Goal: Check status

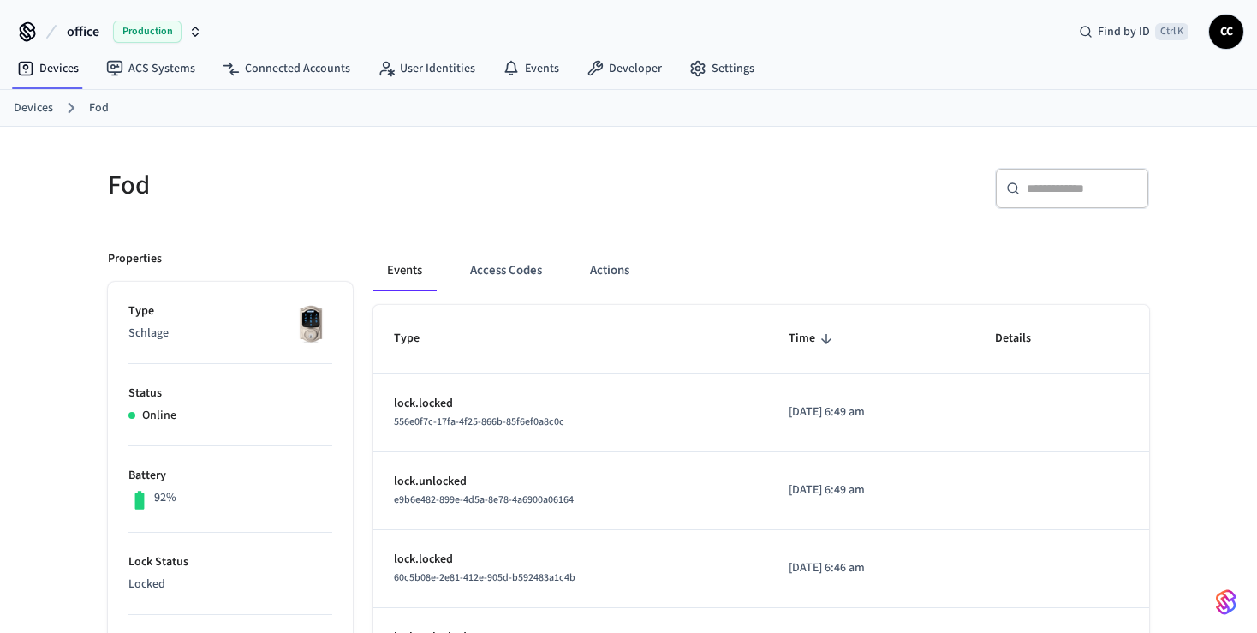
scroll to position [2, 0]
click at [508, 70] on icon at bounding box center [510, 65] width 13 height 12
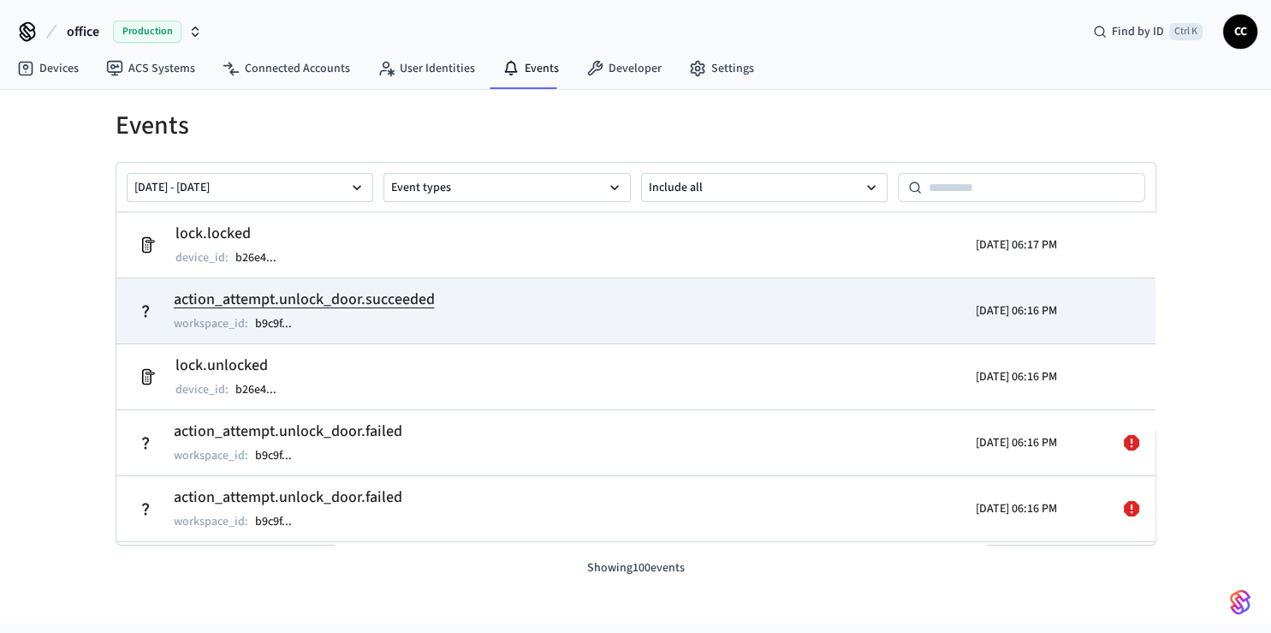
click at [349, 327] on div "workspace_id : b9c9f ..." at bounding box center [304, 323] width 261 height 21
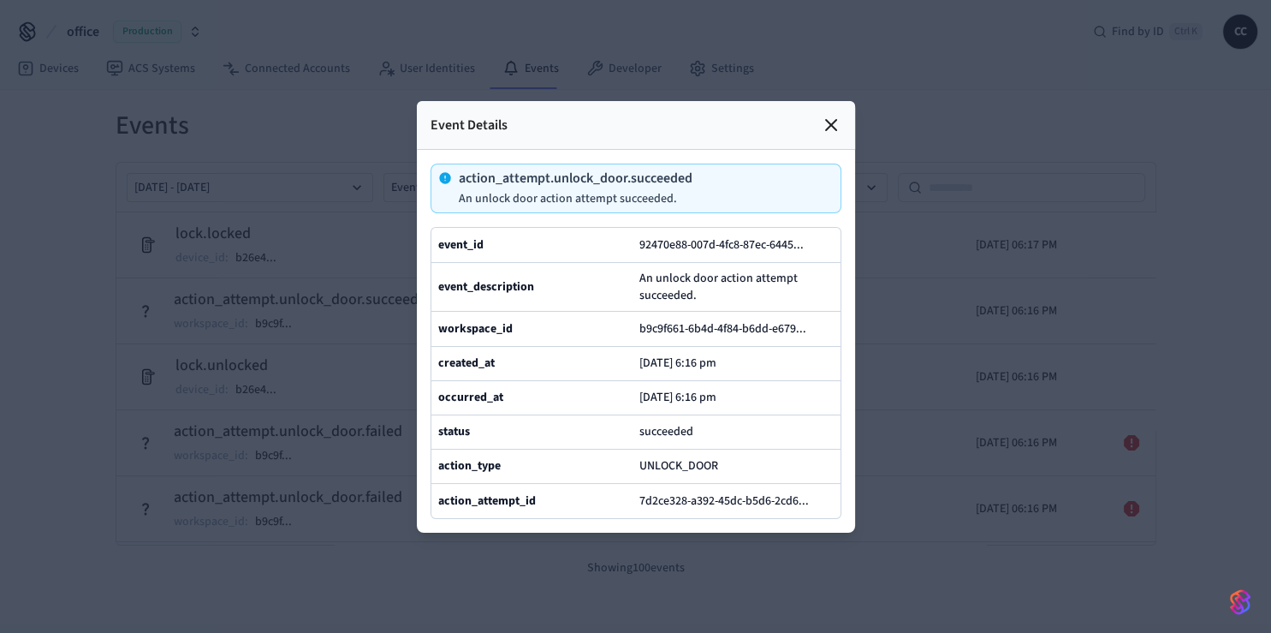
click at [335, 324] on div at bounding box center [635, 316] width 1271 height 633
click at [830, 115] on icon at bounding box center [831, 125] width 21 height 21
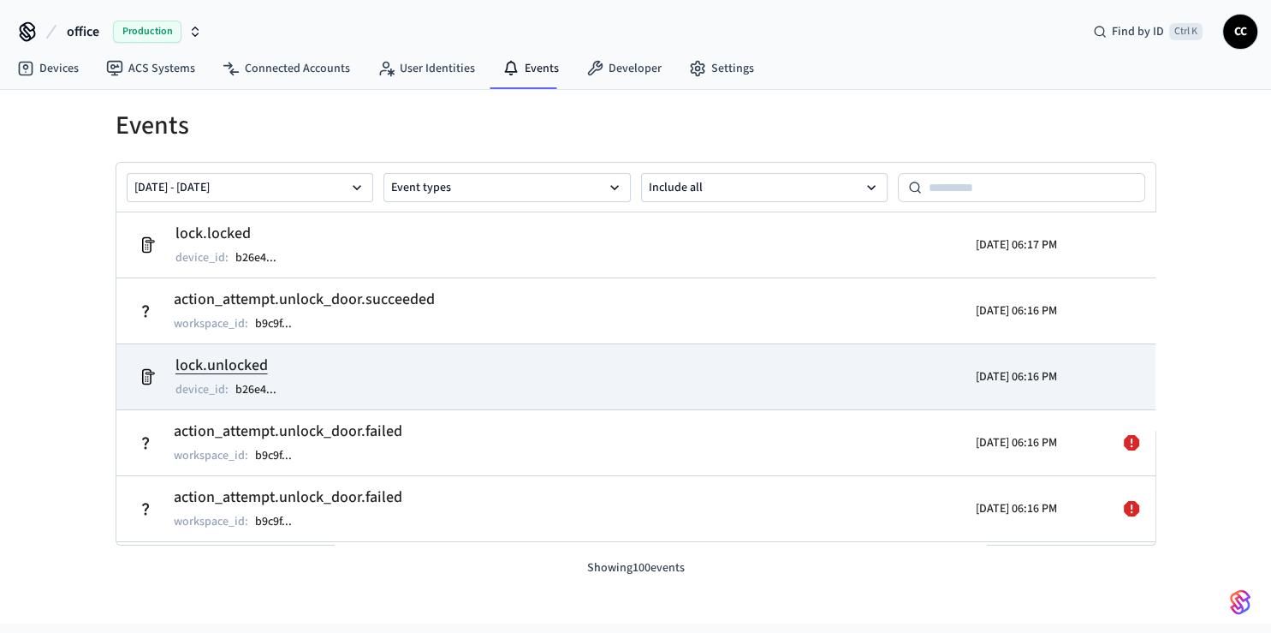
click at [377, 385] on td "lock.unlocked device_id : b26e4 ..." at bounding box center [467, 377] width 675 height 48
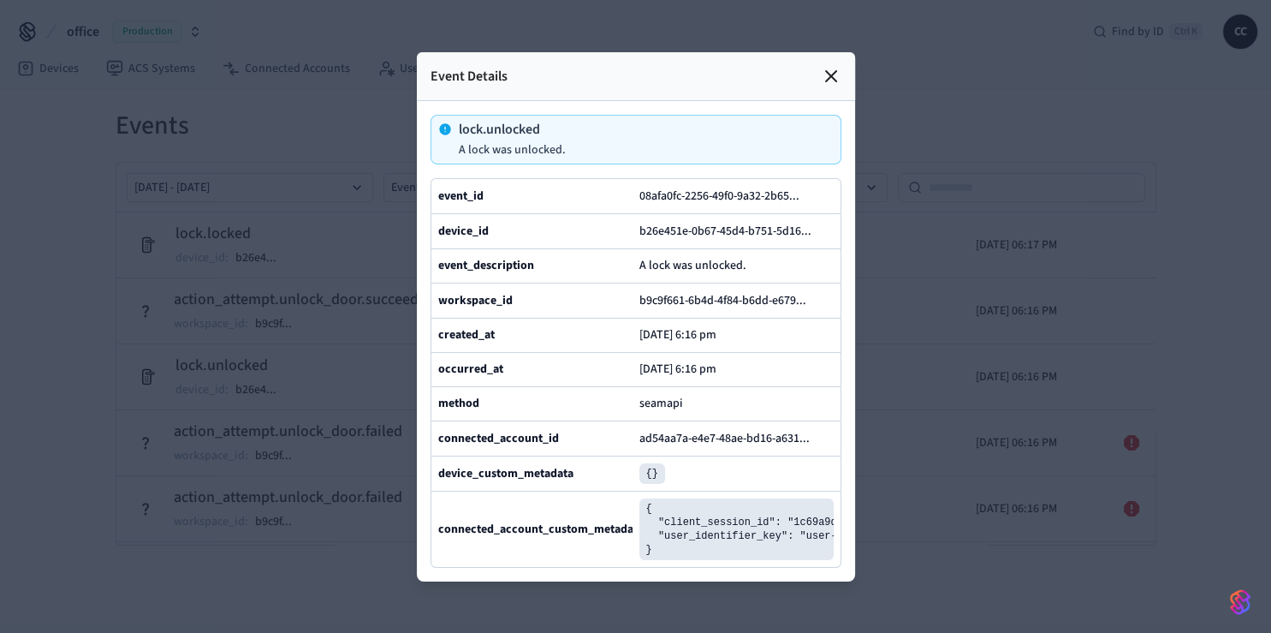
click at [383, 379] on div at bounding box center [635, 316] width 1271 height 633
click at [336, 311] on div at bounding box center [635, 316] width 1271 height 633
drag, startPoint x: 833, startPoint y: 22, endPoint x: 797, endPoint y: 98, distance: 84.2
click at [833, 66] on icon at bounding box center [831, 76] width 21 height 21
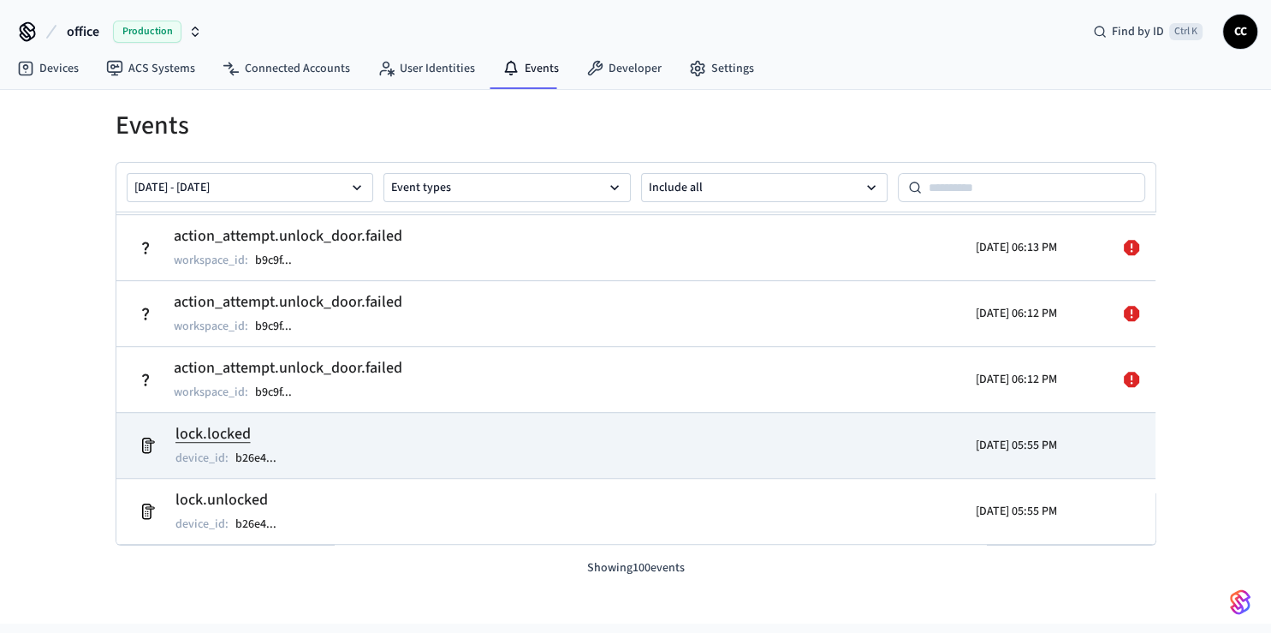
scroll to position [1223, 0]
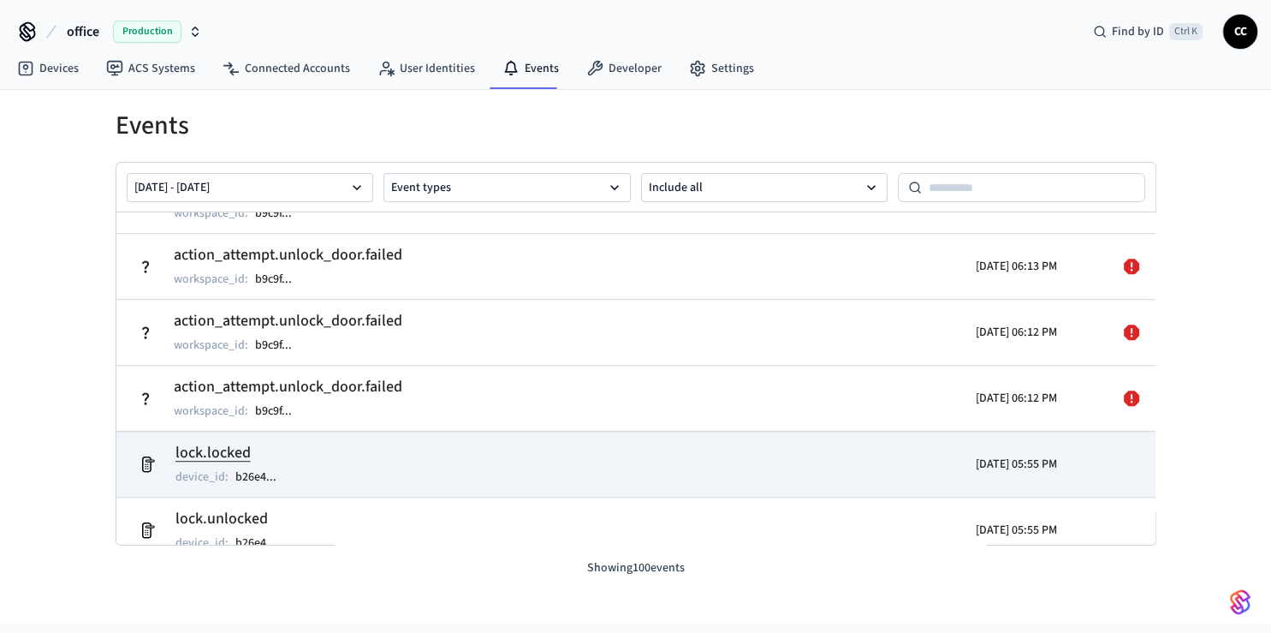
click at [382, 467] on td "lock.locked device_id : b26e4 ..." at bounding box center [467, 464] width 675 height 48
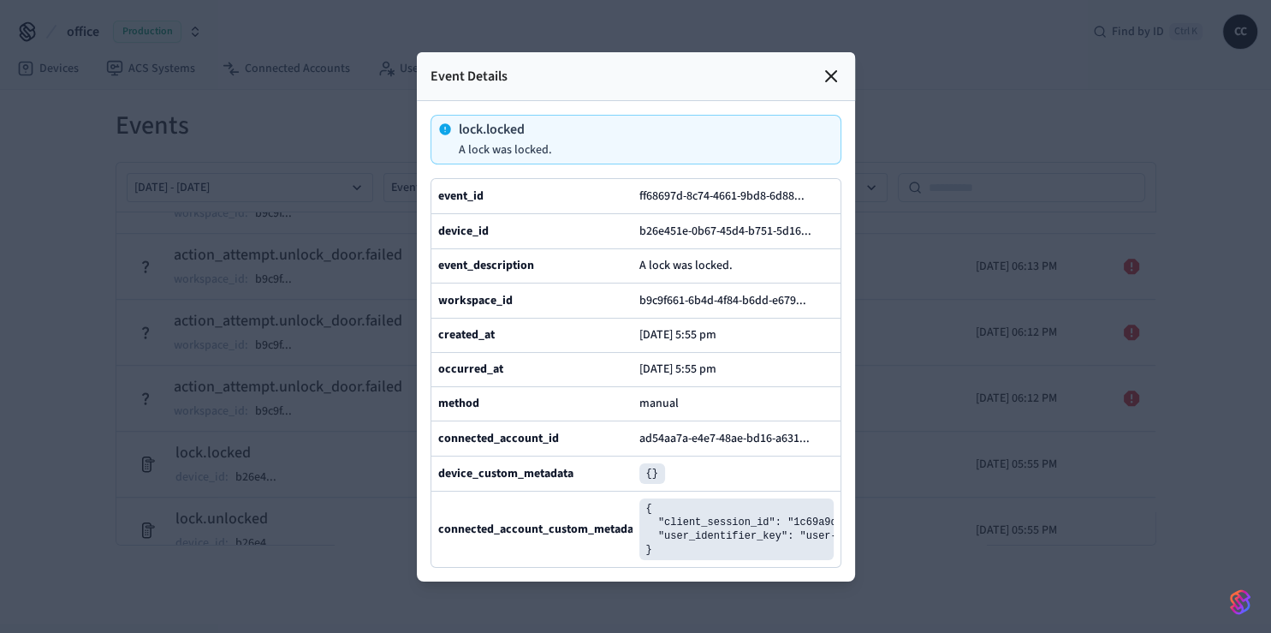
click at [332, 463] on div at bounding box center [635, 316] width 1271 height 633
click at [357, 406] on div at bounding box center [635, 316] width 1271 height 633
click at [832, 71] on icon at bounding box center [831, 76] width 10 height 10
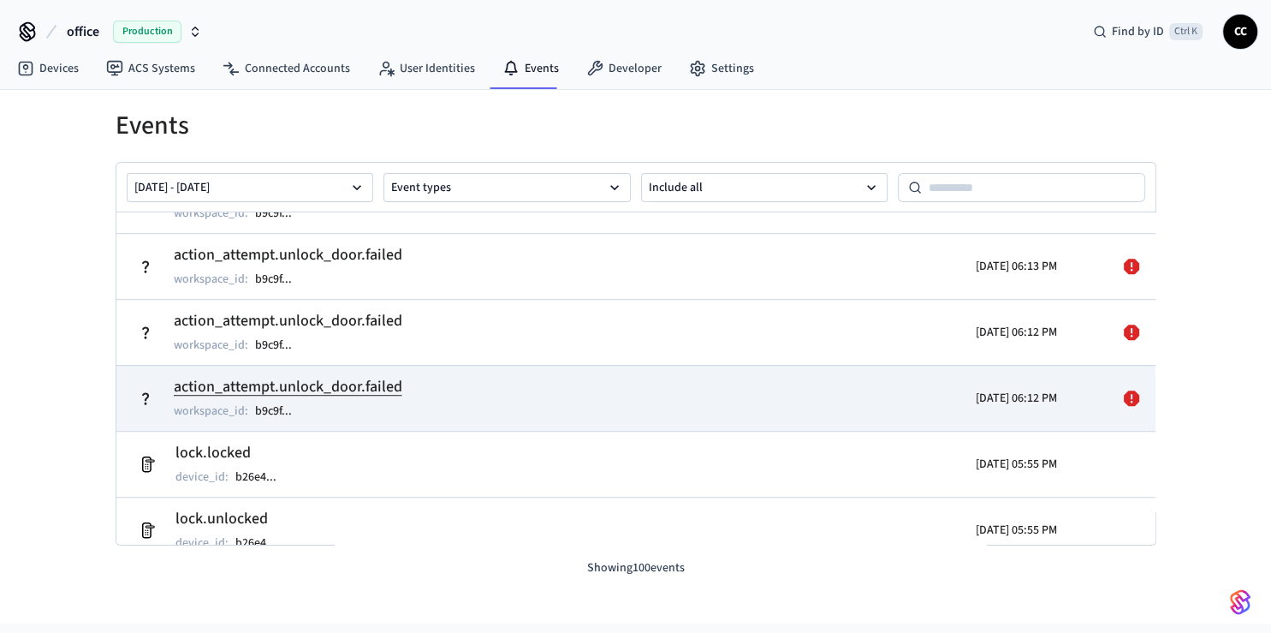
click at [452, 391] on td "action_attempt.unlock_door.failed workspace_id : b9c9f ..." at bounding box center [467, 398] width 675 height 48
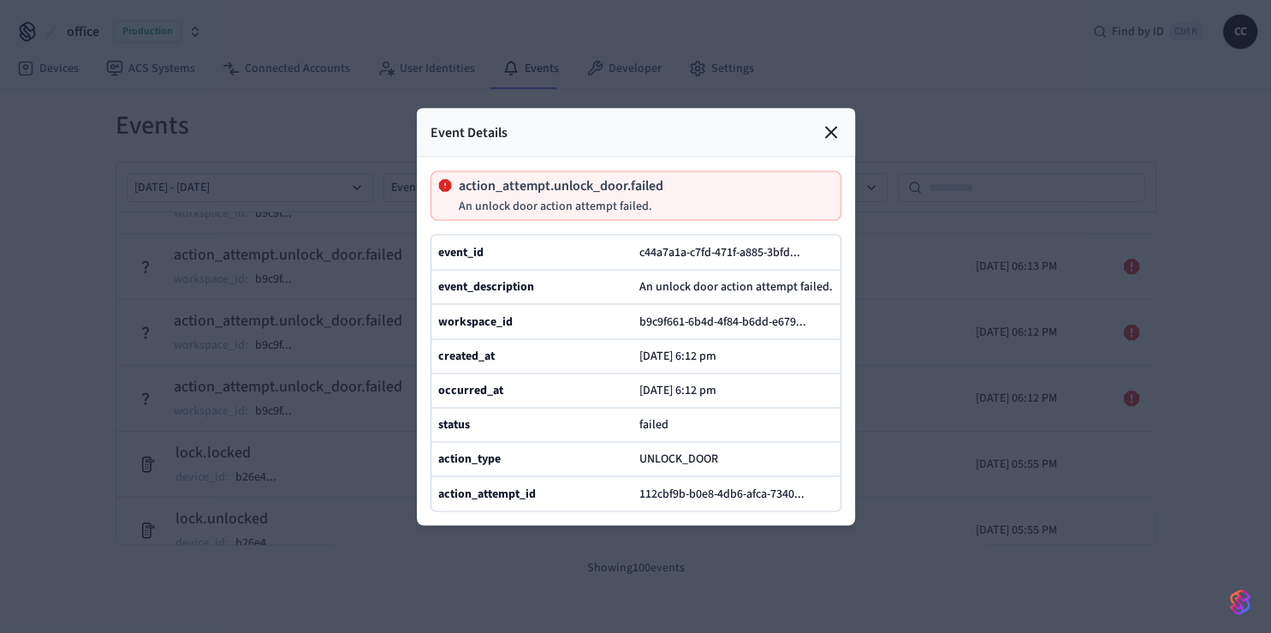
click at [831, 122] on icon at bounding box center [831, 132] width 21 height 21
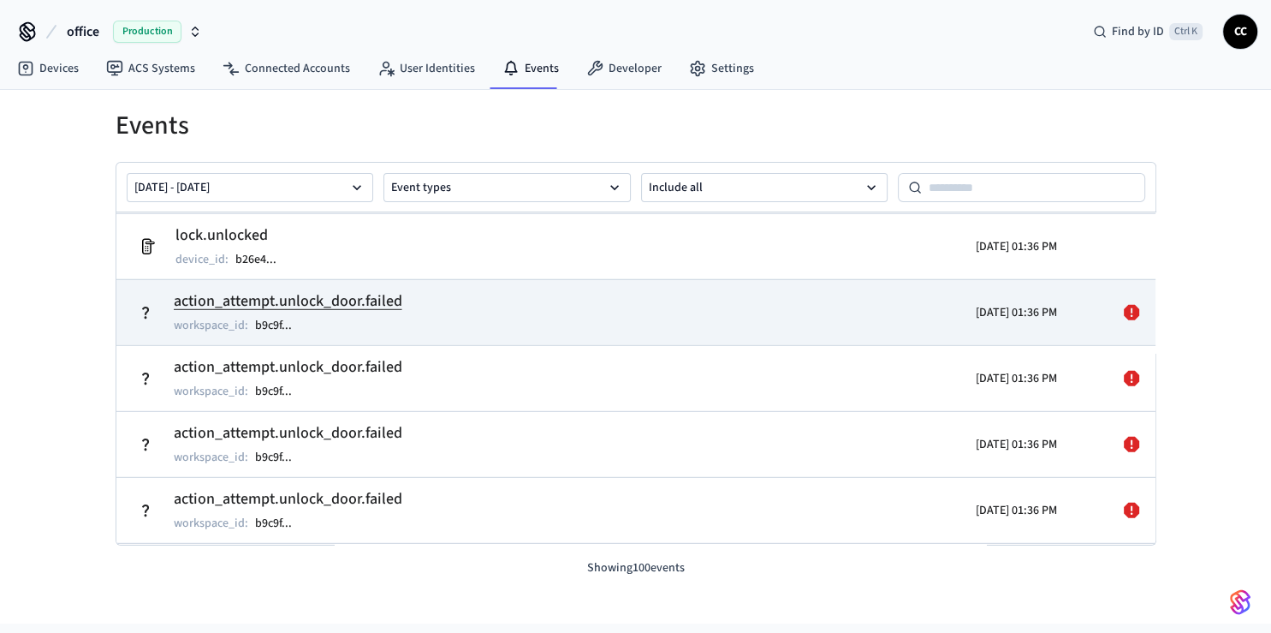
scroll to position [4962, 0]
